Goal: Transaction & Acquisition: Purchase product/service

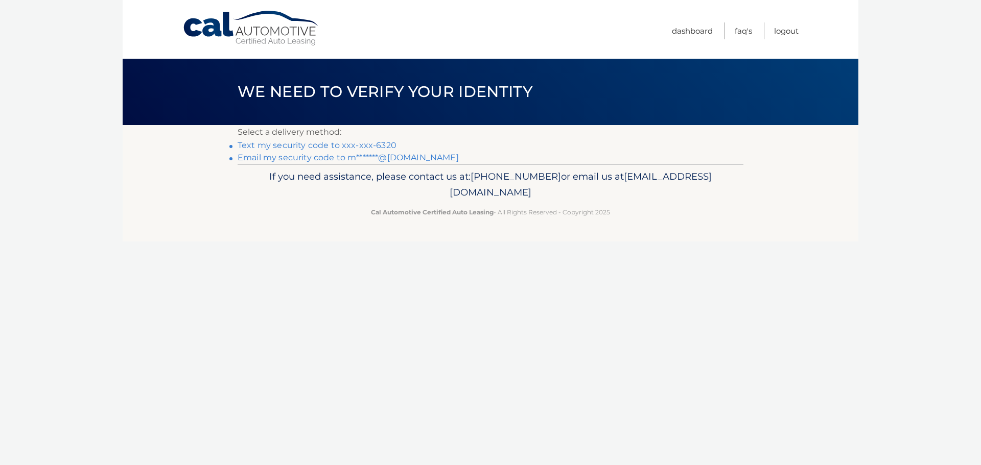
click at [287, 146] on link "Text my security code to xxx-xxx-6320" at bounding box center [317, 146] width 159 height 10
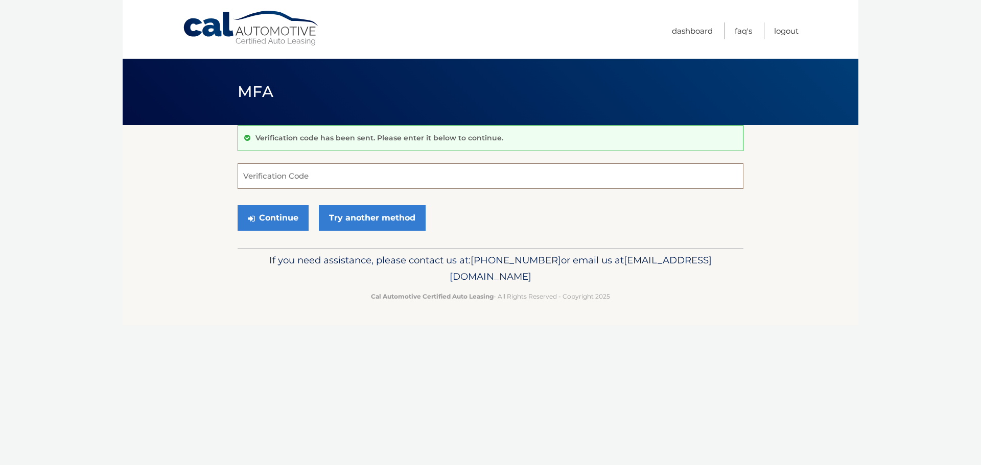
click at [294, 176] on input "Verification Code" at bounding box center [491, 177] width 506 height 26
type input "298954"
click at [281, 216] on button "Continue" at bounding box center [273, 218] width 71 height 26
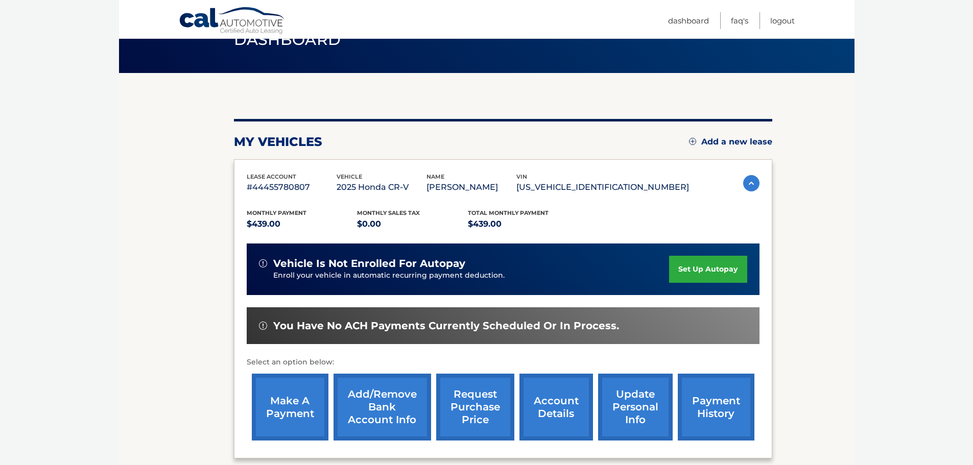
scroll to position [154, 0]
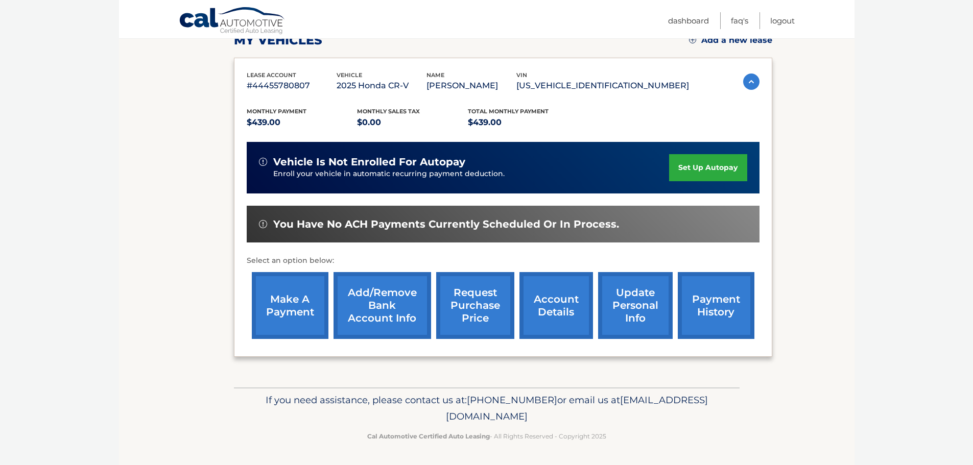
click at [288, 315] on link "make a payment" at bounding box center [290, 305] width 77 height 67
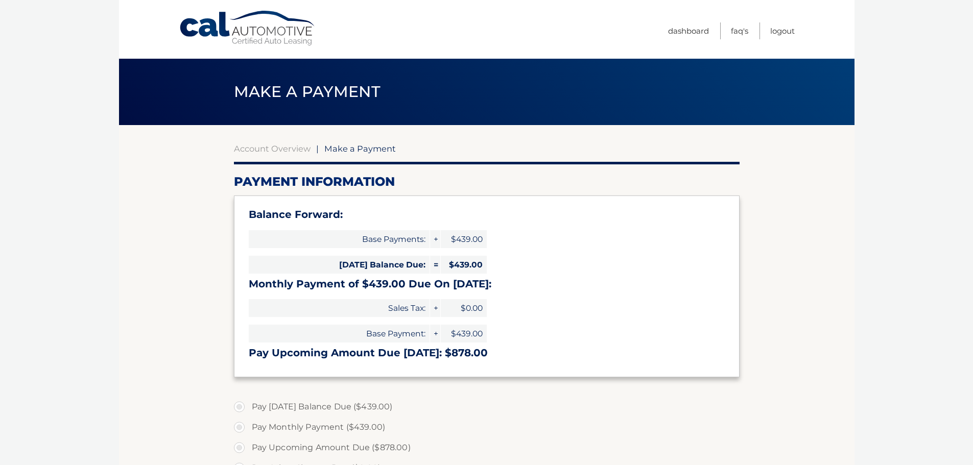
select select "M2U5MmFjMDktNmU3OS00ZGZmLTljOGItNGYxMjU5OTRiZWJl"
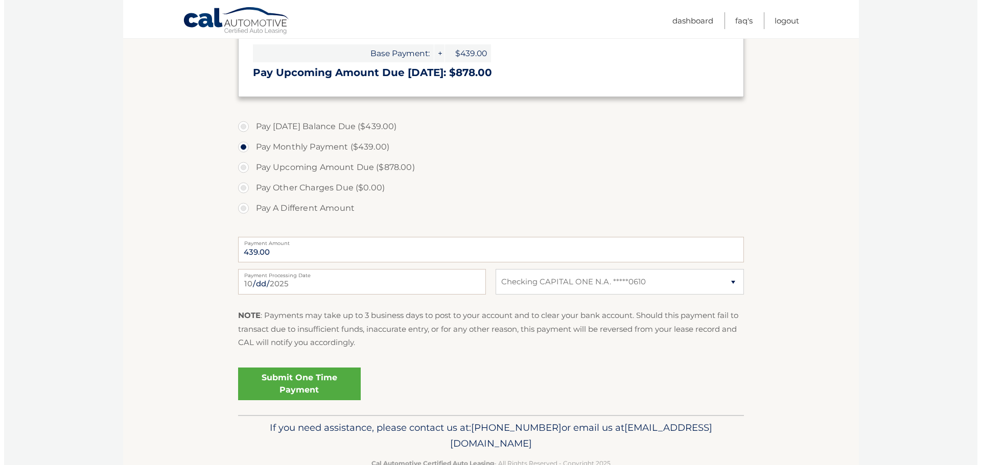
scroll to position [308, 0]
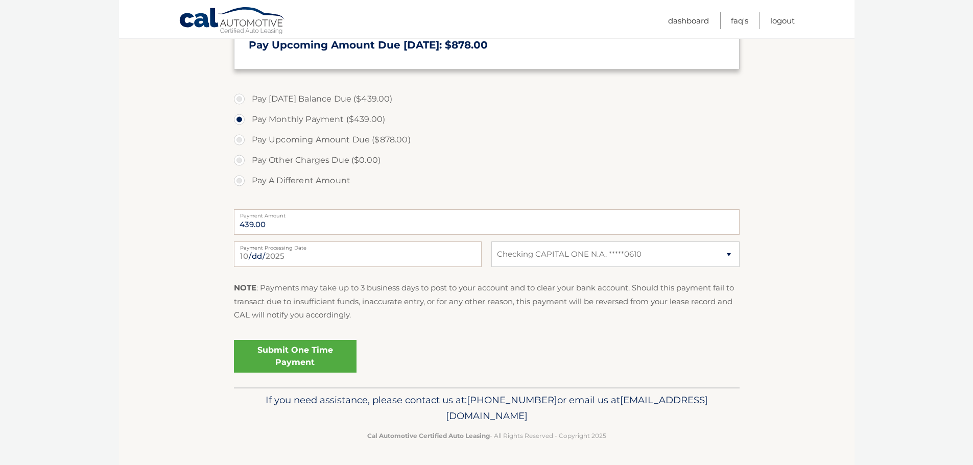
click at [311, 353] on link "Submit One Time Payment" at bounding box center [295, 356] width 123 height 33
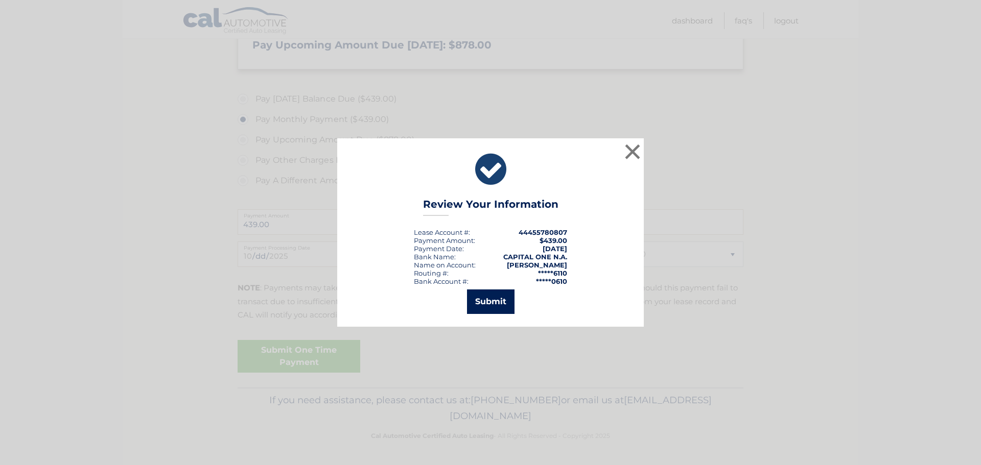
click at [474, 294] on button "Submit" at bounding box center [491, 302] width 48 height 25
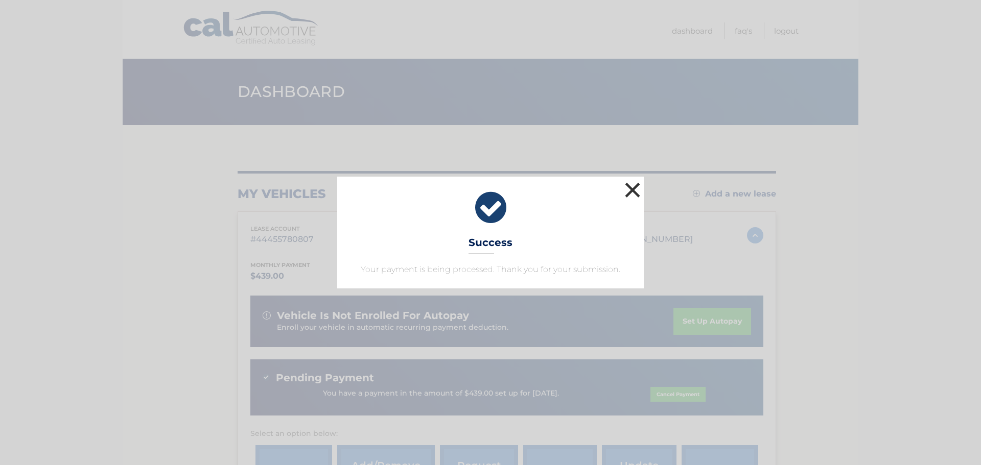
click at [633, 189] on button "×" at bounding box center [632, 190] width 20 height 20
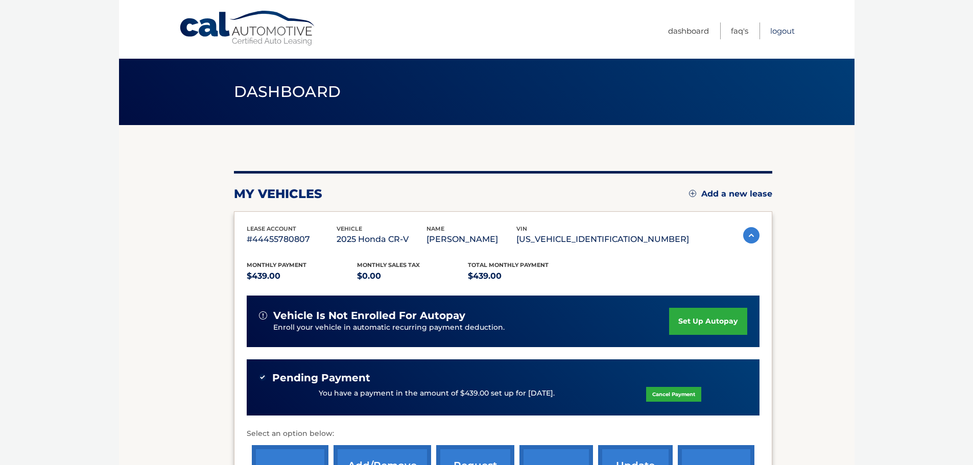
click at [784, 29] on link "Logout" at bounding box center [783, 30] width 25 height 17
